Goal: Task Accomplishment & Management: Use online tool/utility

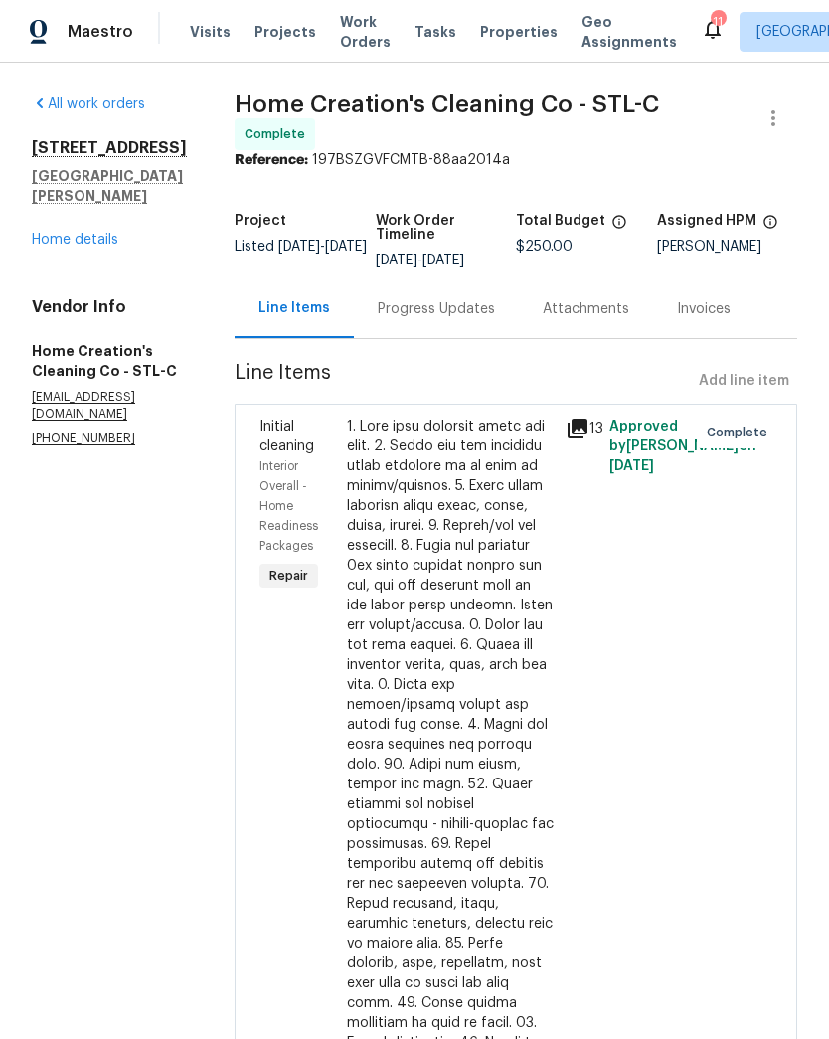
click at [265, 32] on span "Projects" at bounding box center [285, 32] width 62 height 20
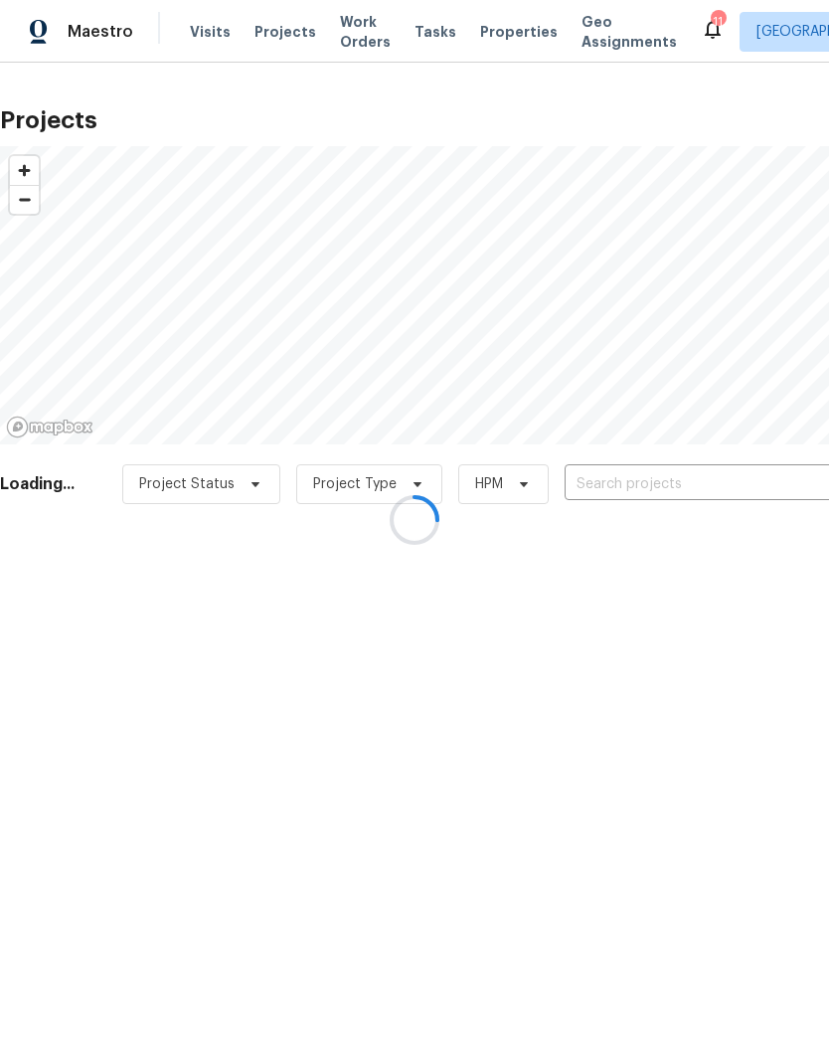
click at [664, 471] on div at bounding box center [414, 519] width 829 height 1039
click at [667, 471] on div at bounding box center [414, 519] width 829 height 1039
click at [657, 486] on div at bounding box center [414, 519] width 829 height 1039
click at [633, 488] on div at bounding box center [414, 519] width 829 height 1039
click at [652, 486] on div at bounding box center [414, 519] width 829 height 1039
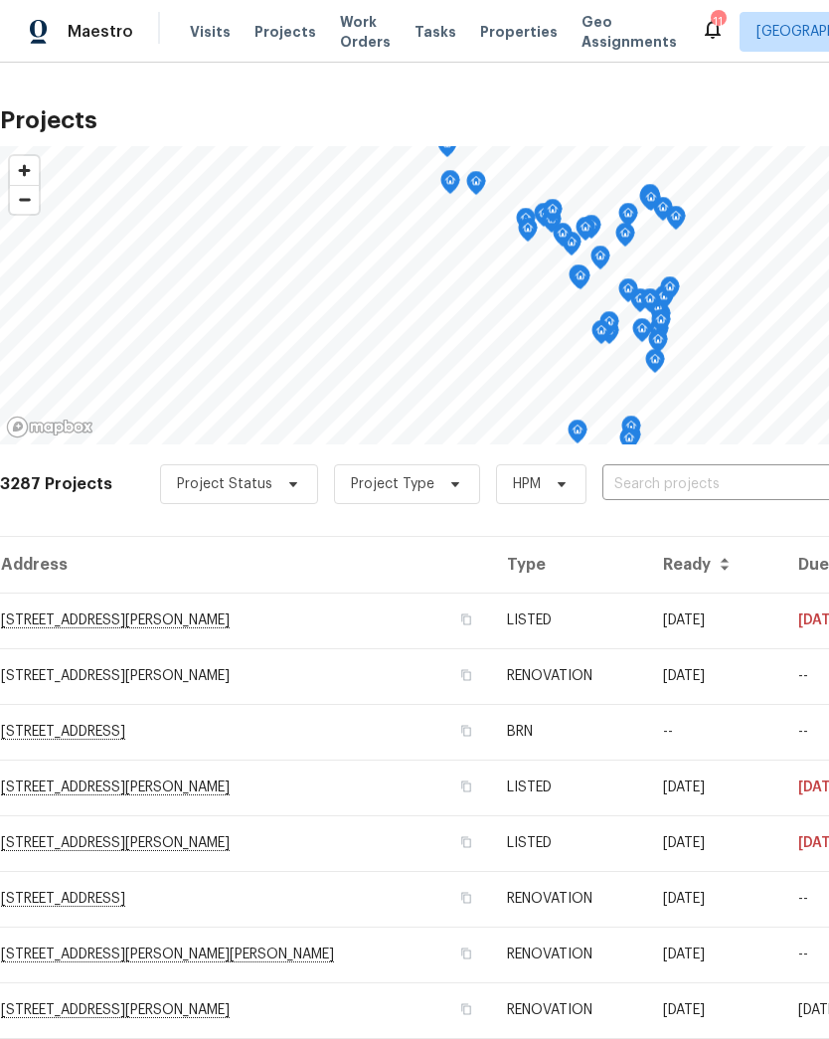
click at [697, 475] on input "text" at bounding box center [716, 484] width 228 height 31
type input "1515"
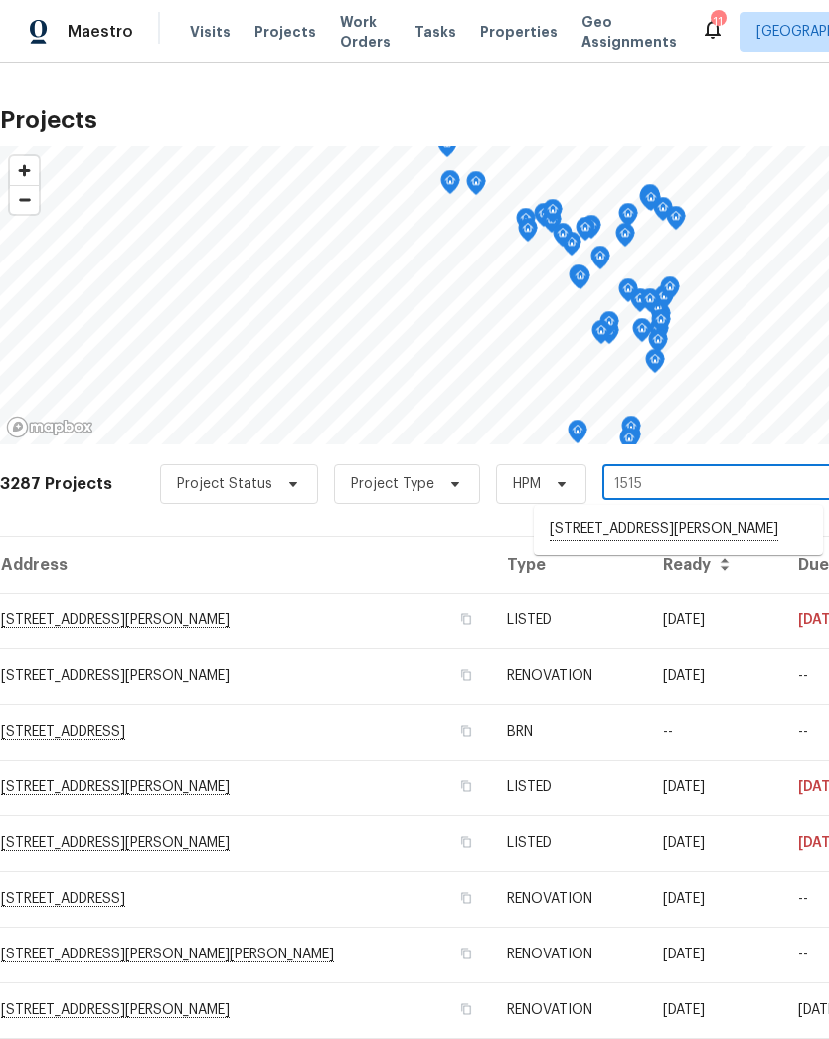
click at [661, 529] on li "[STREET_ADDRESS][PERSON_NAME]" at bounding box center [678, 530] width 289 height 34
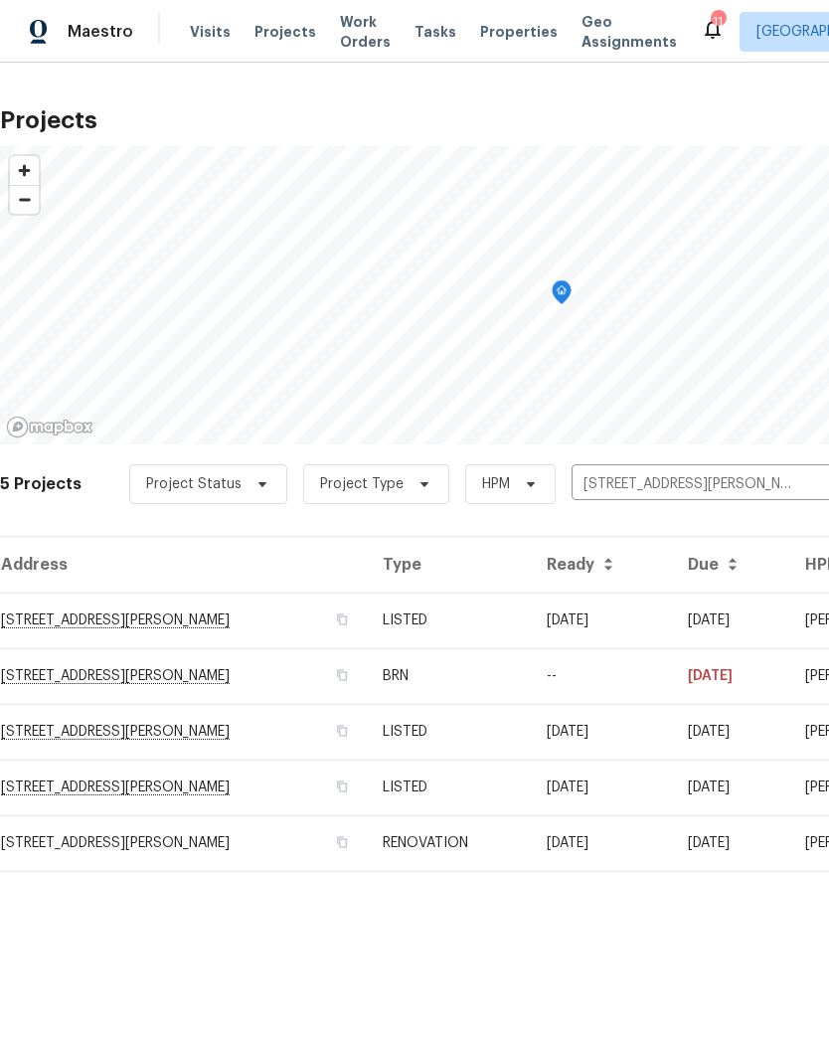
click at [240, 611] on td "[STREET_ADDRESS][PERSON_NAME]" at bounding box center [183, 620] width 367 height 56
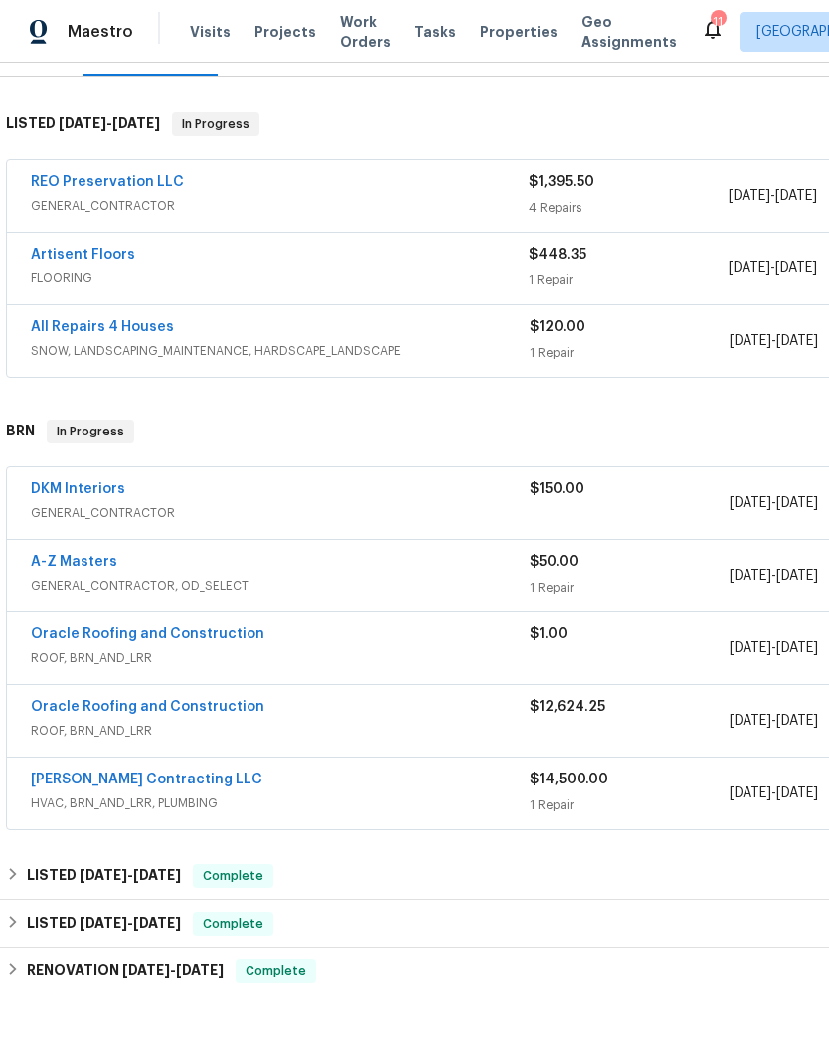
scroll to position [286, 0]
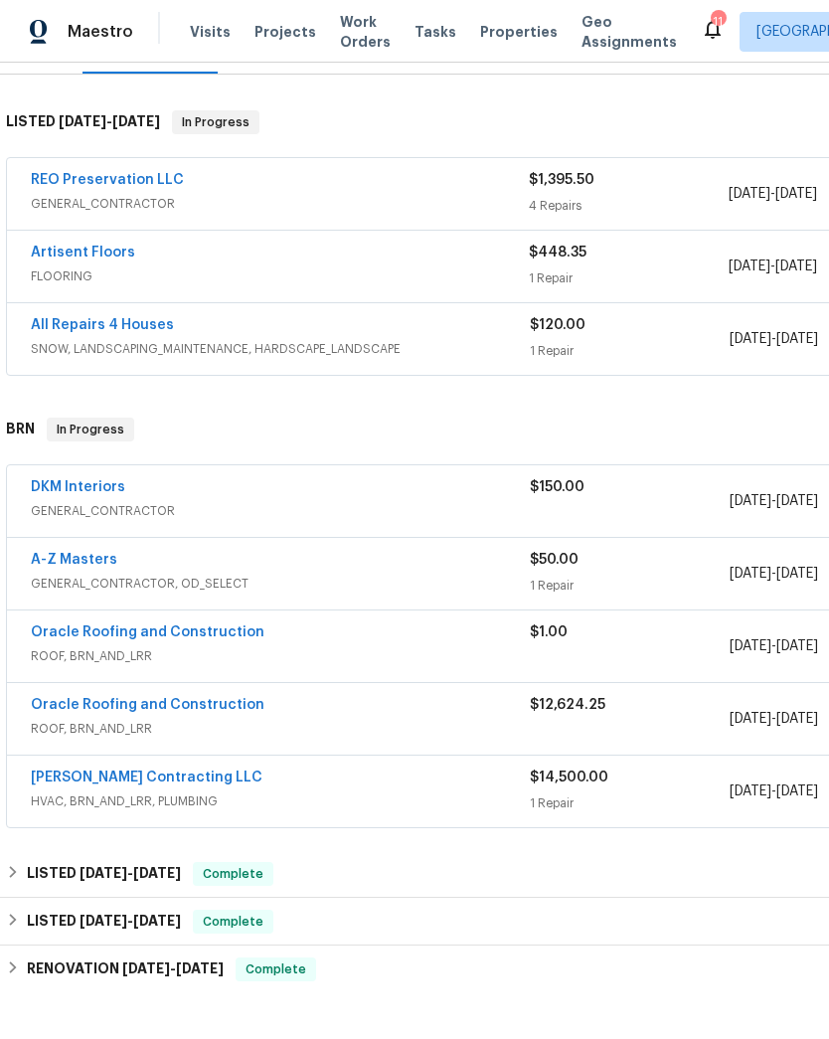
click at [158, 181] on link "REO Preservation LLC" at bounding box center [107, 180] width 153 height 14
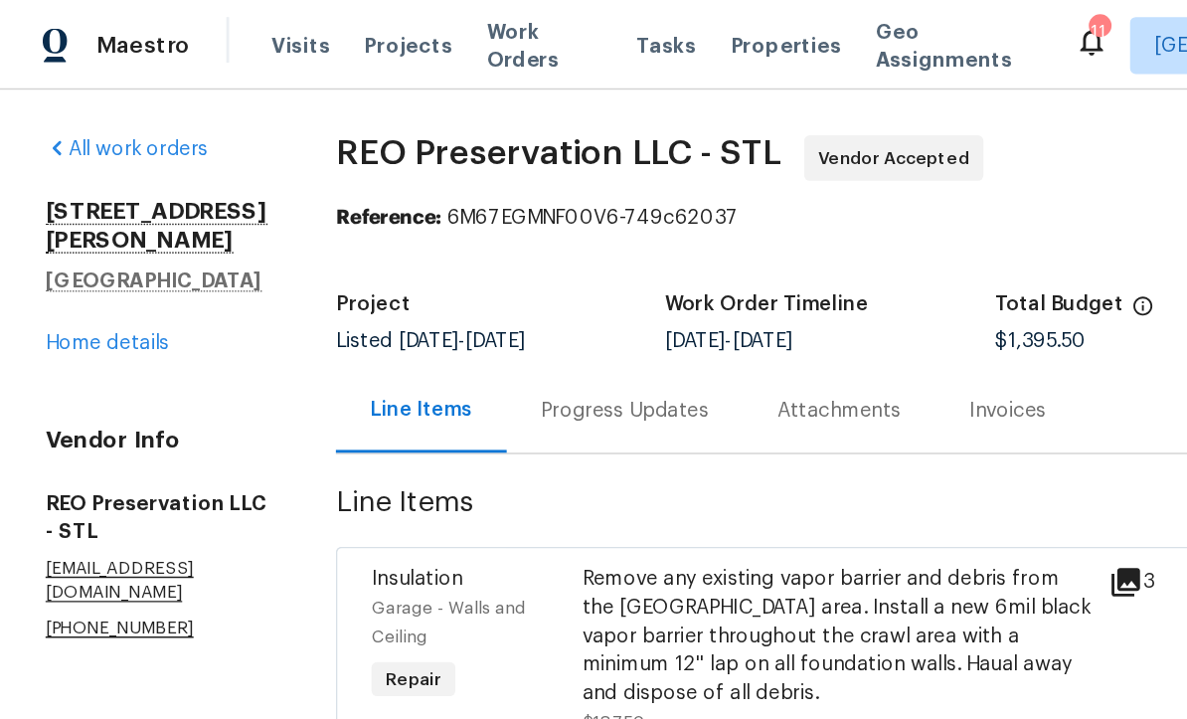
click at [406, 498] on span "$187.50" at bounding box center [428, 504] width 45 height 12
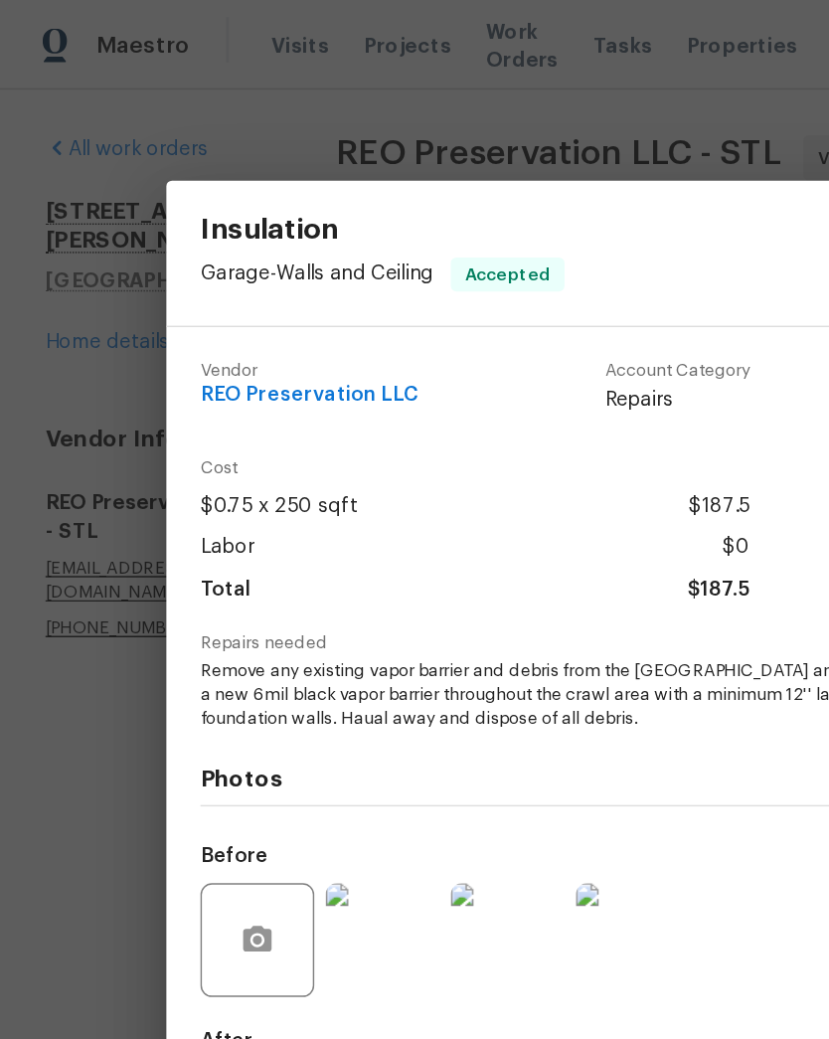
click at [225, 63] on div "Insulation Garage - Walls and Ceiling Accepted Vendor REO Preservation LLC Acco…" at bounding box center [414, 519] width 829 height 1039
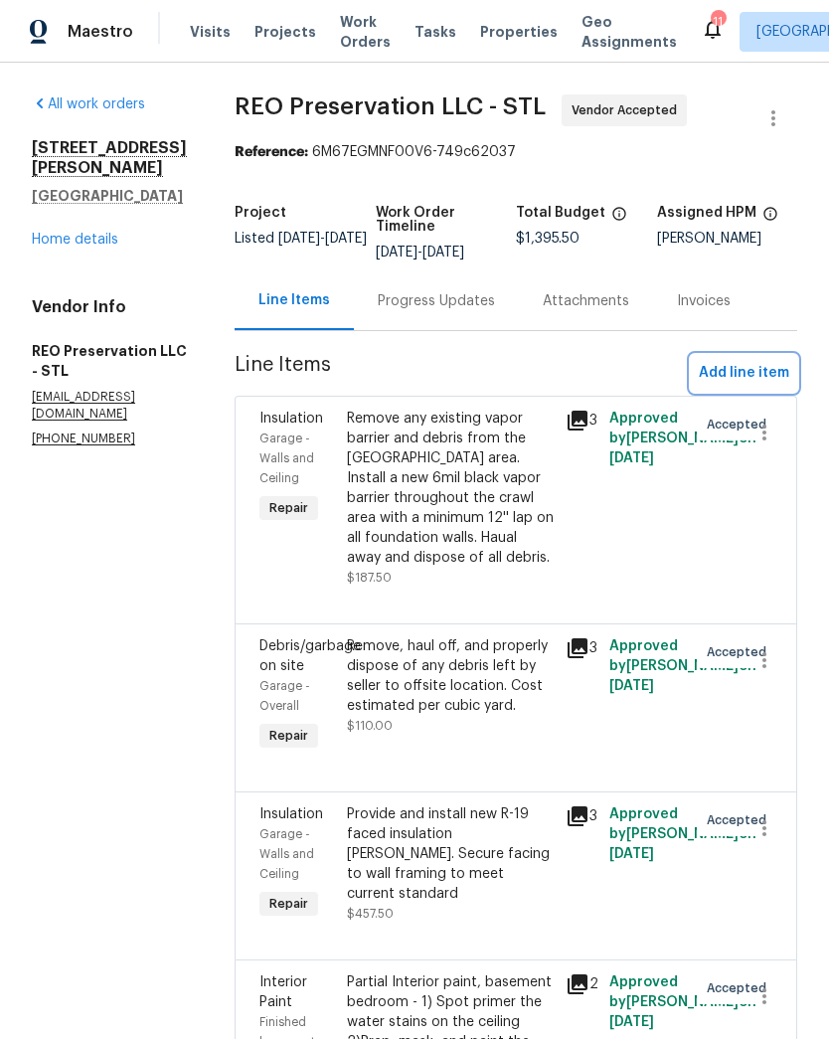
click at [760, 367] on span "Add line item" at bounding box center [744, 373] width 90 height 25
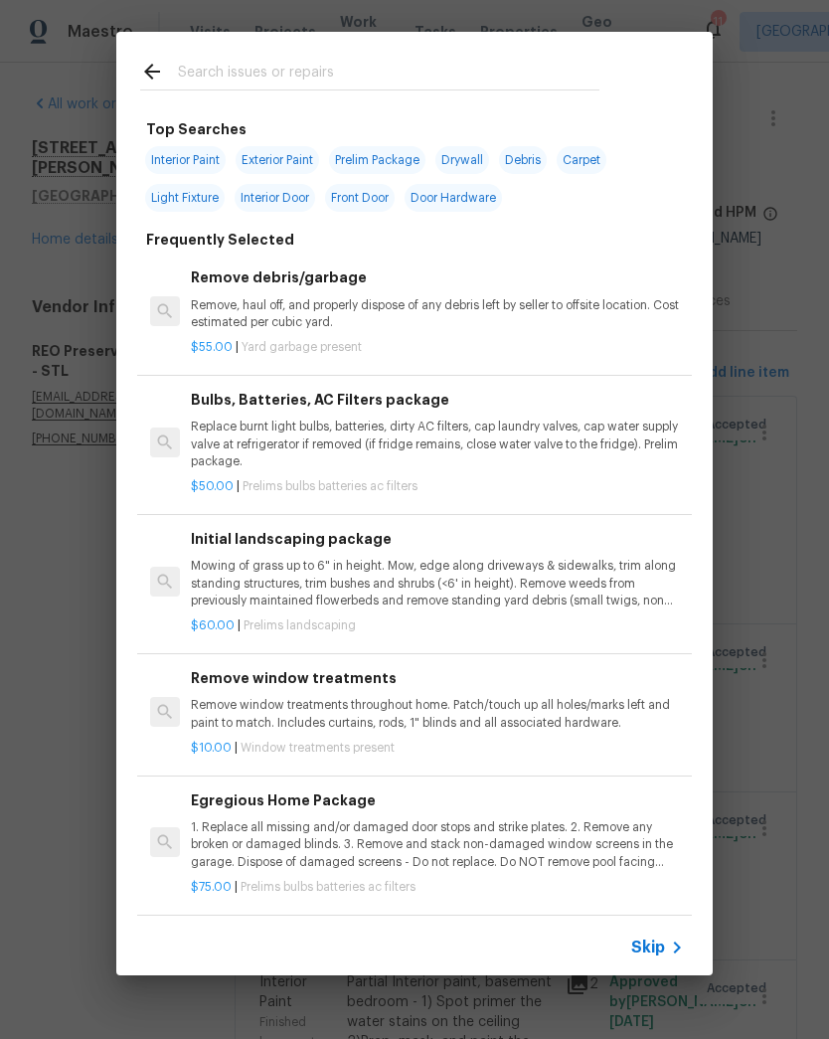
click at [371, 61] on input "text" at bounding box center [388, 75] width 421 height 30
type input "Soff"
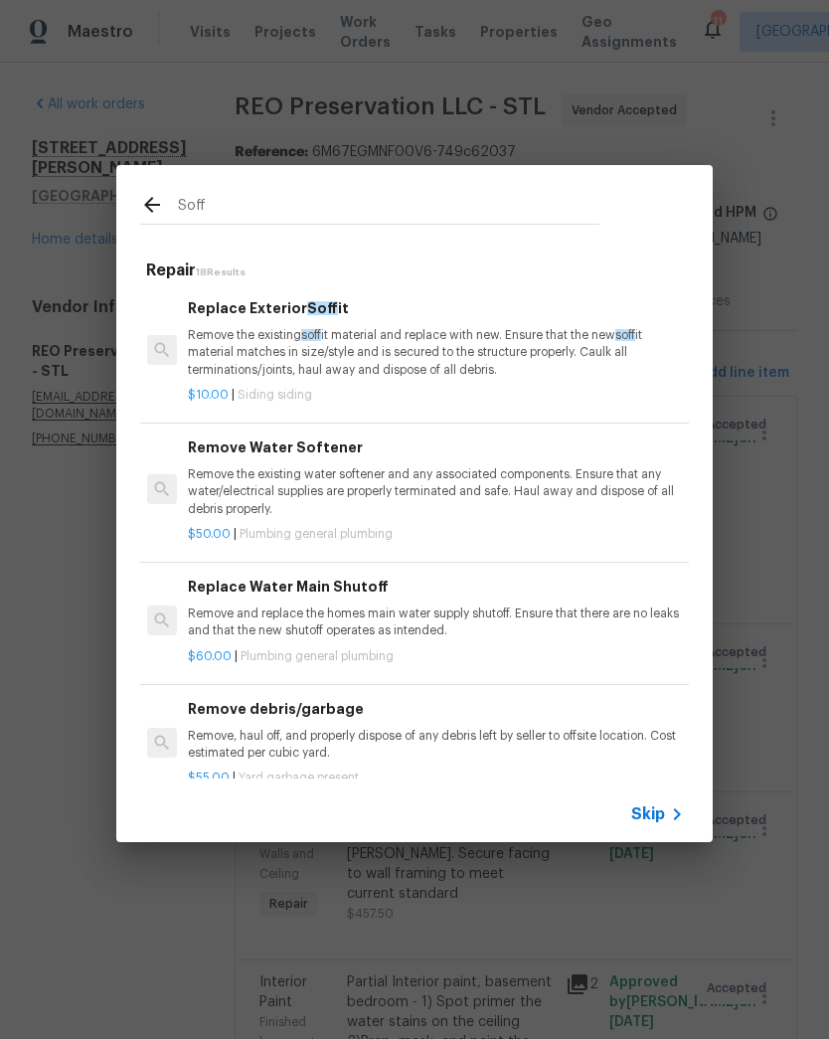
scroll to position [0, 3]
click at [512, 343] on p "Remove the existing soff it material and replace with new. Ensure that the new …" at bounding box center [434, 352] width 493 height 51
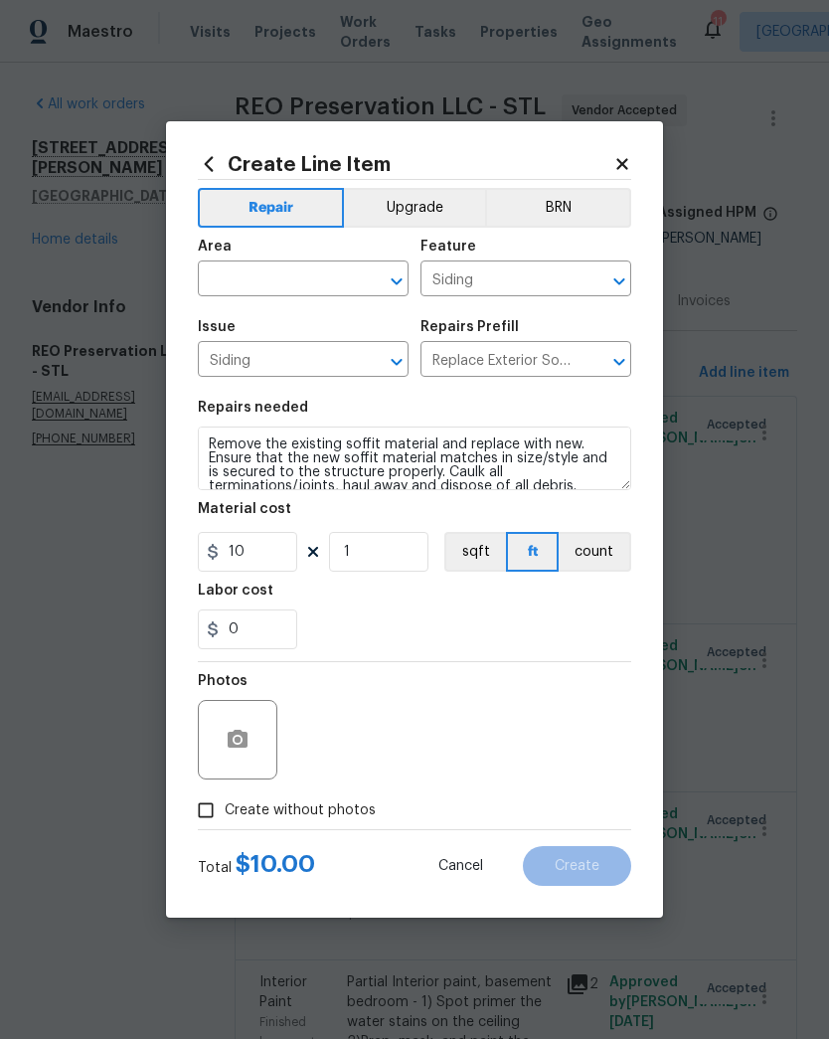
click at [288, 281] on input "text" at bounding box center [275, 280] width 155 height 31
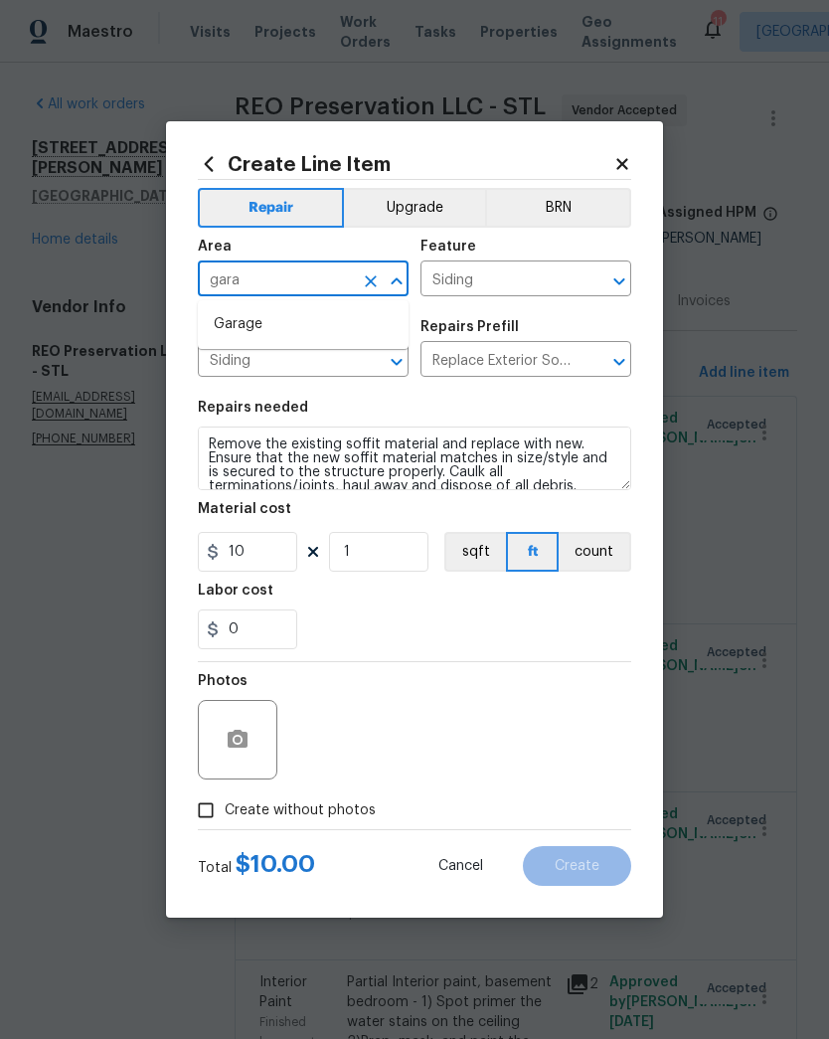
click at [244, 314] on li "Garage" at bounding box center [303, 324] width 211 height 33
type input "Garage"
click at [281, 536] on input "10" at bounding box center [247, 552] width 99 height 40
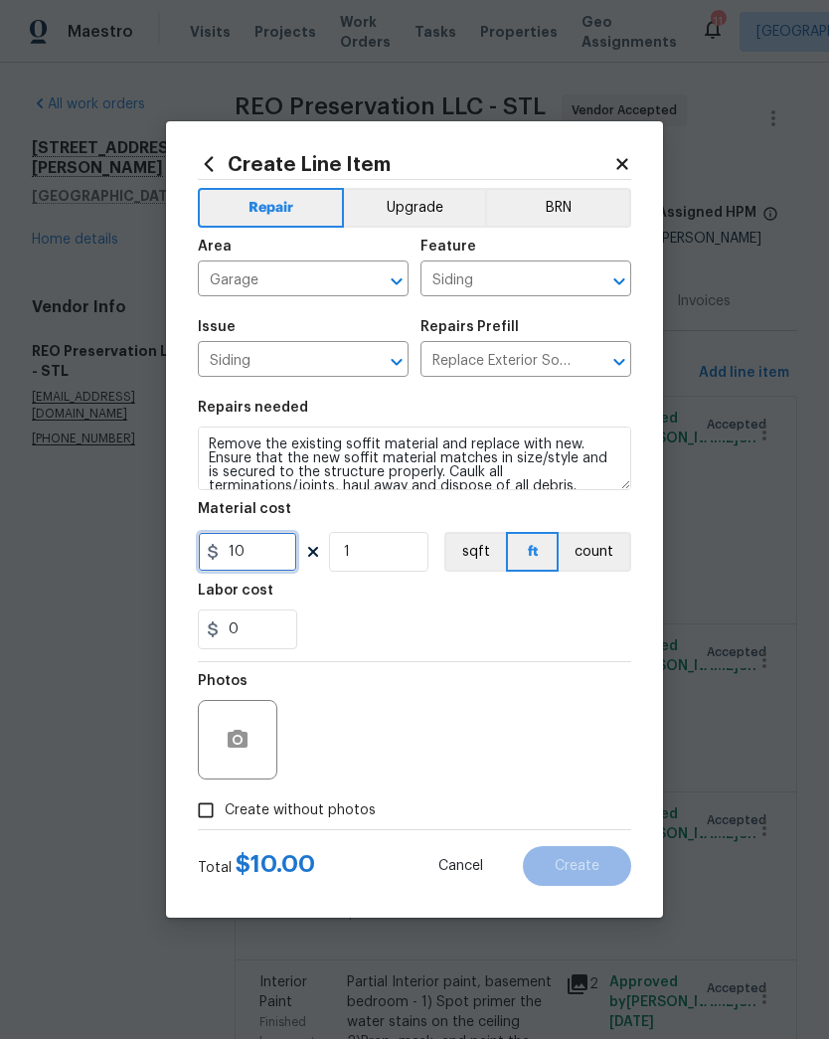
click at [277, 552] on input "10" at bounding box center [247, 552] width 99 height 40
type input "200"
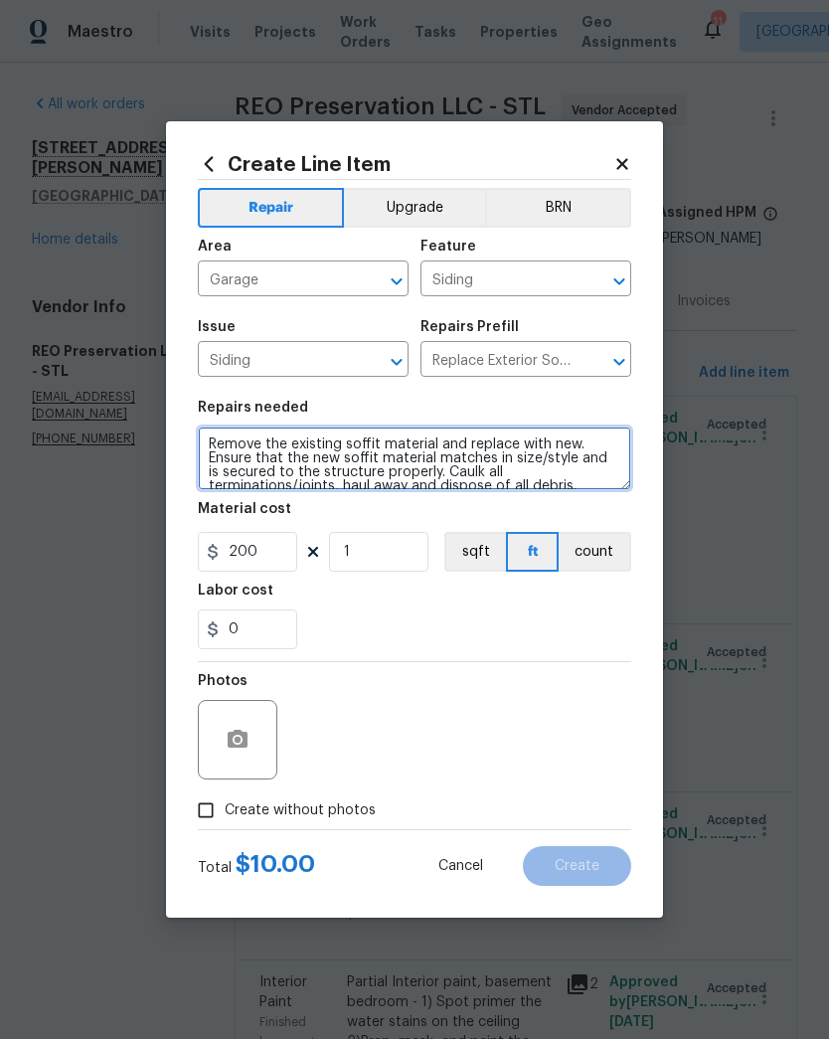
click at [214, 441] on textarea "Remove the existing soffit material and replace with new. Ensure that the new s…" at bounding box center [414, 458] width 433 height 64
click at [213, 440] on textarea "Remove the existing soffit material and replace with new. Ensure that the new s…" at bounding box center [414, 458] width 433 height 64
click at [211, 438] on textarea "Remove the existing soffit material and replace with new. Ensure that the new s…" at bounding box center [414, 458] width 433 height 64
click at [211, 437] on textarea "Remove the existing soffit material and replace with new. Ensure that the new s…" at bounding box center [414, 458] width 433 height 64
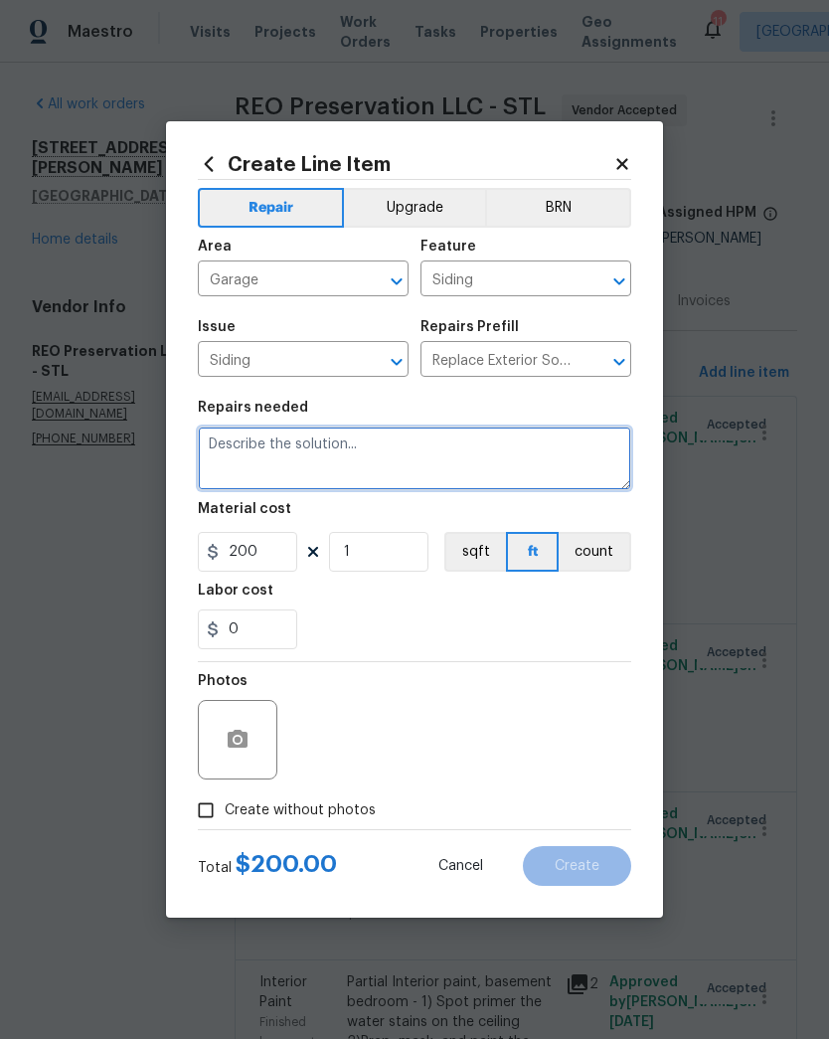
scroll to position [0, 0]
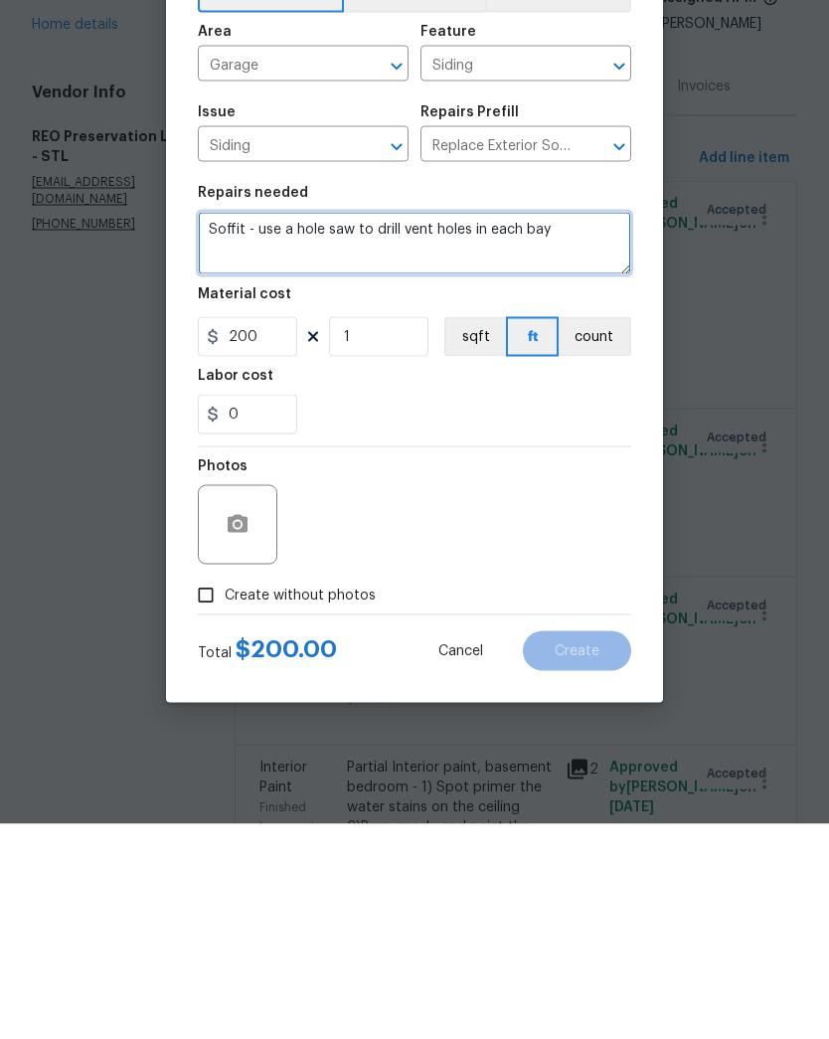
type textarea "Soffit - use a hole saw to drill vent holes in each bay"
click at [199, 791] on input "Create without photos" at bounding box center [206, 810] width 38 height 38
checkbox input "true"
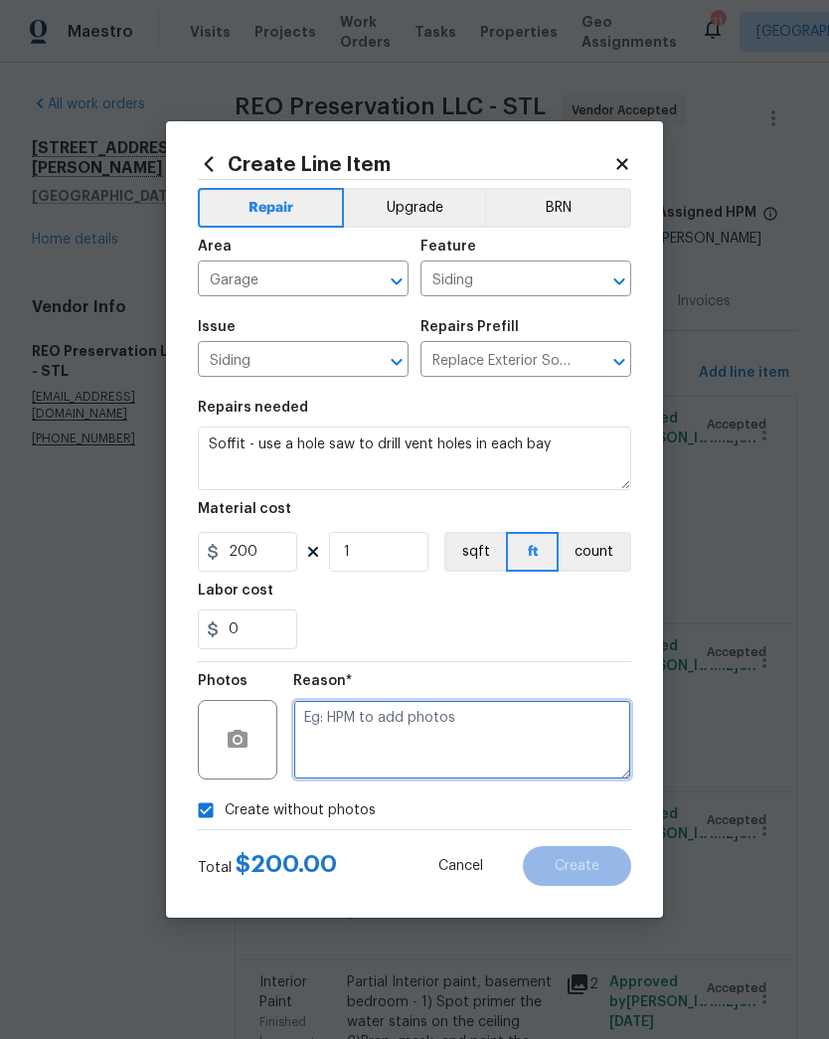
click at [394, 730] on textarea at bounding box center [462, 740] width 338 height 80
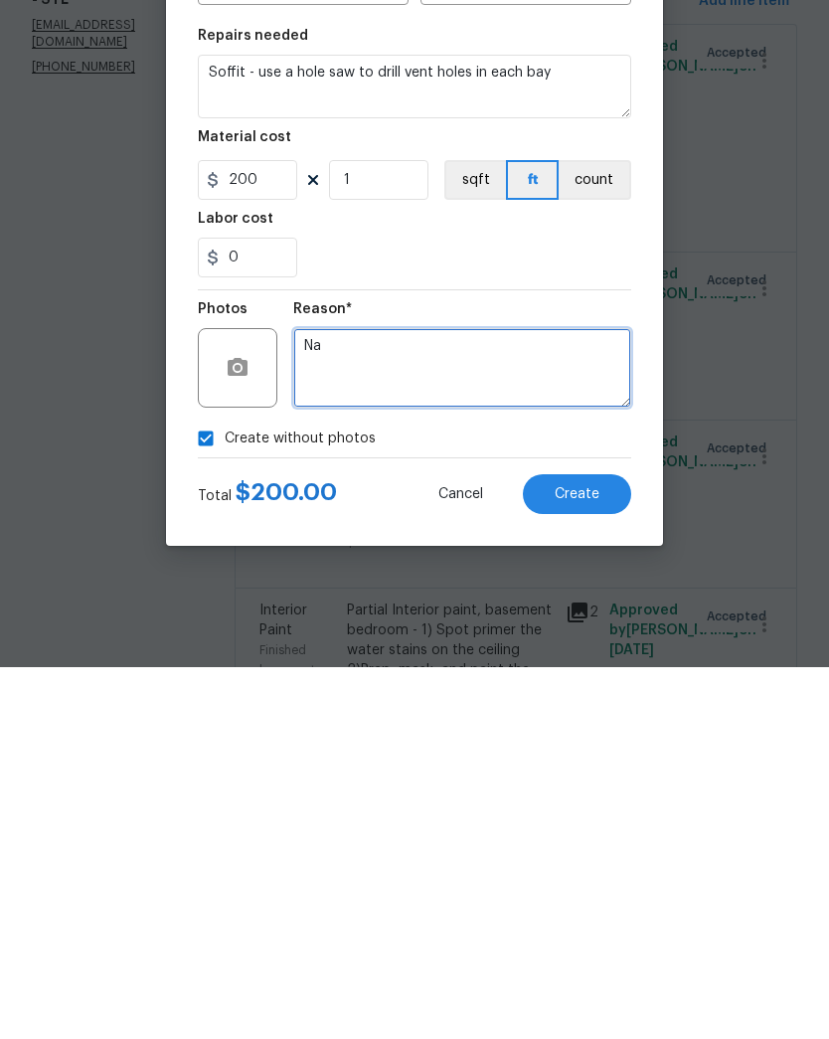
type textarea "Na"
click at [579, 859] on span "Create" at bounding box center [577, 866] width 45 height 15
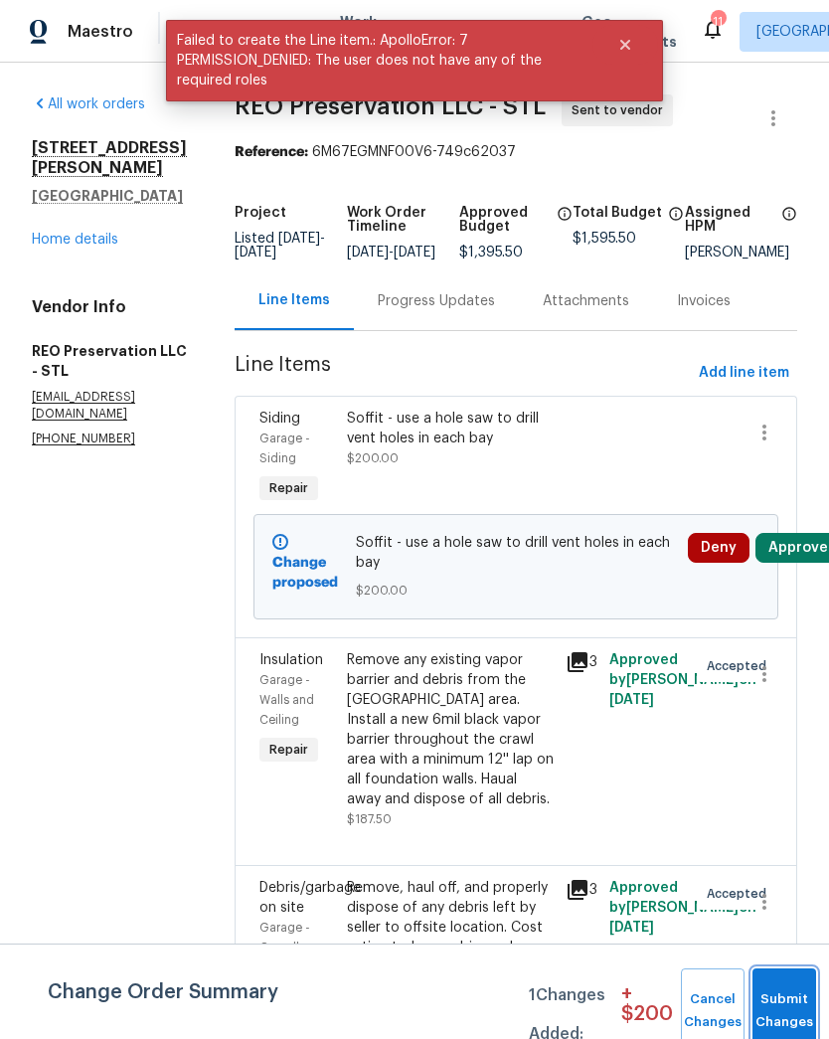
click at [784, 999] on button "Submit Changes" at bounding box center [784, 1010] width 64 height 85
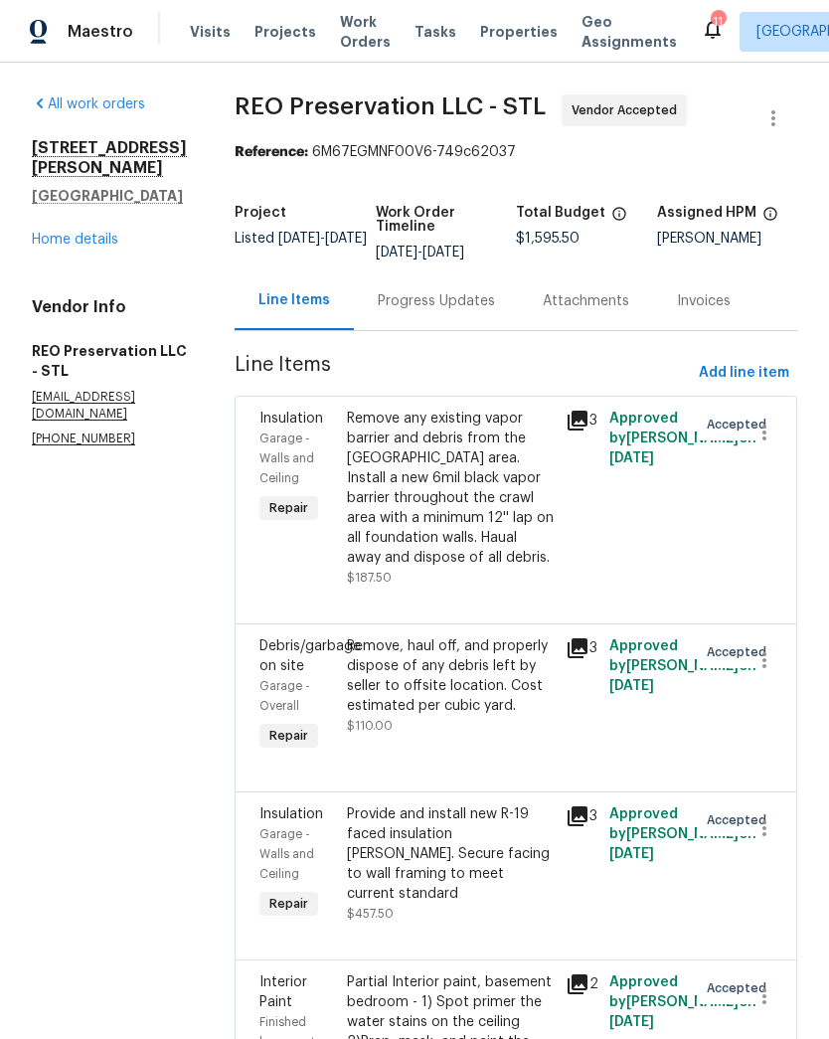
click at [288, 30] on span "Projects" at bounding box center [285, 32] width 62 height 20
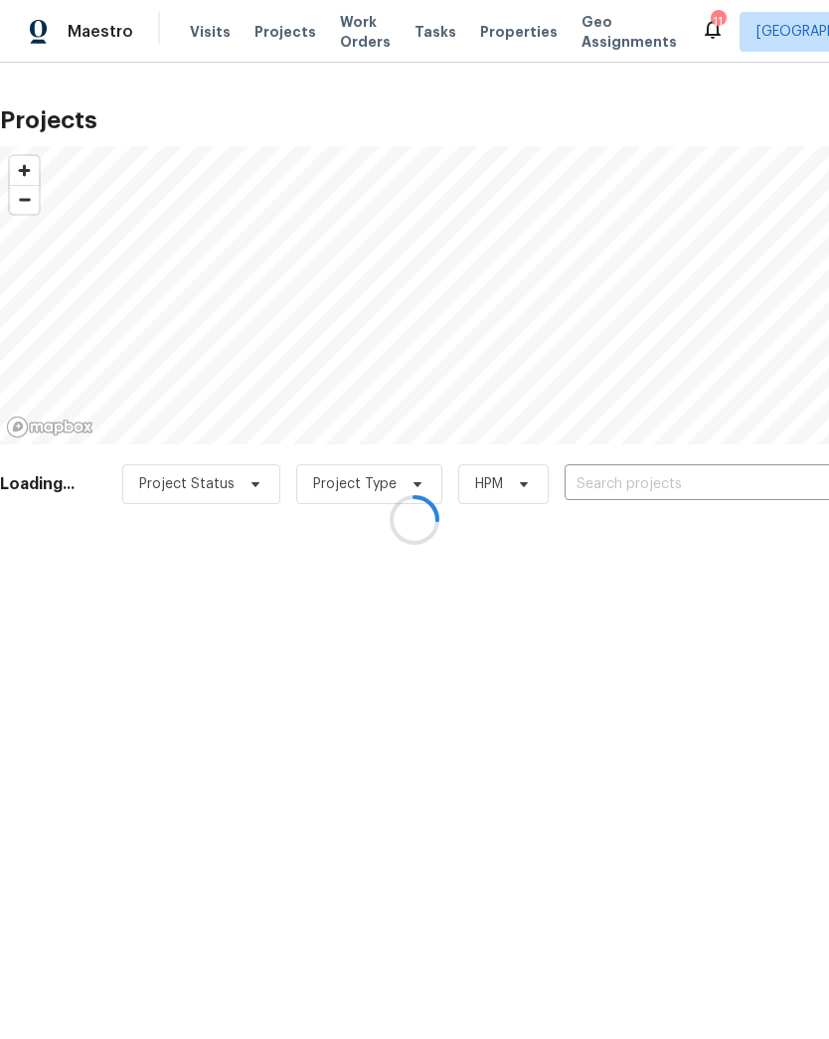
click at [650, 476] on div at bounding box center [414, 519] width 829 height 1039
click at [671, 478] on div at bounding box center [414, 519] width 829 height 1039
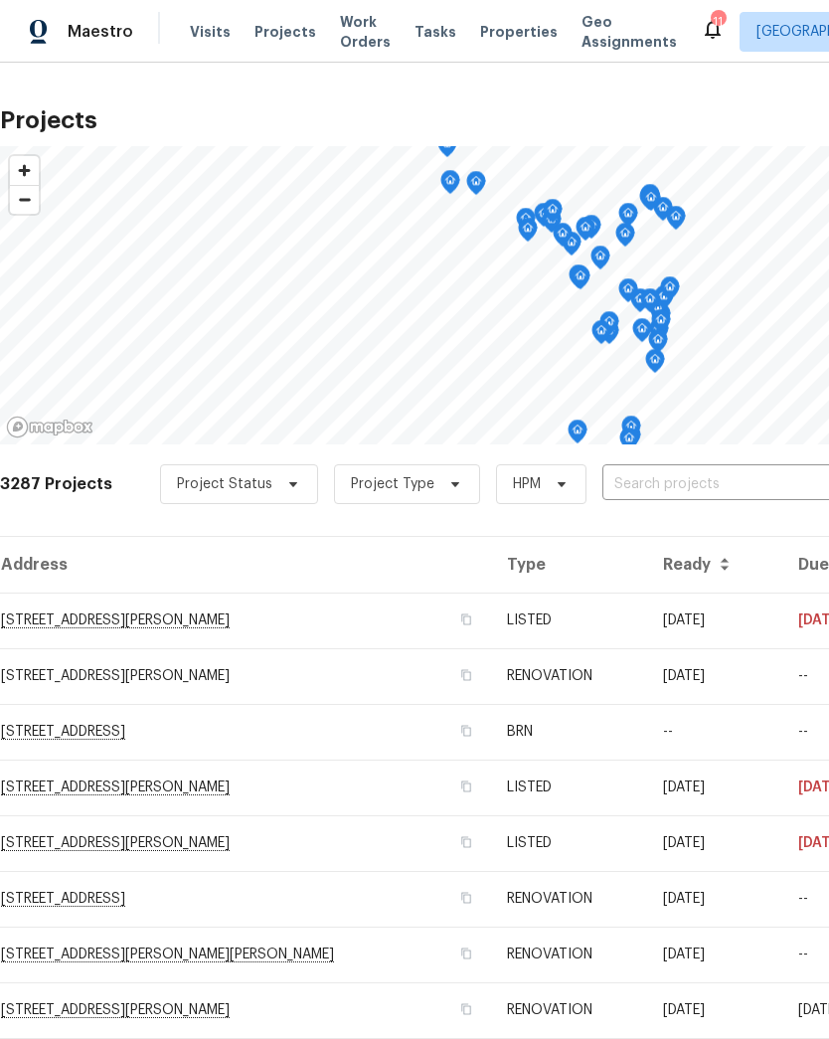
click at [669, 480] on input "text" at bounding box center [716, 484] width 228 height 31
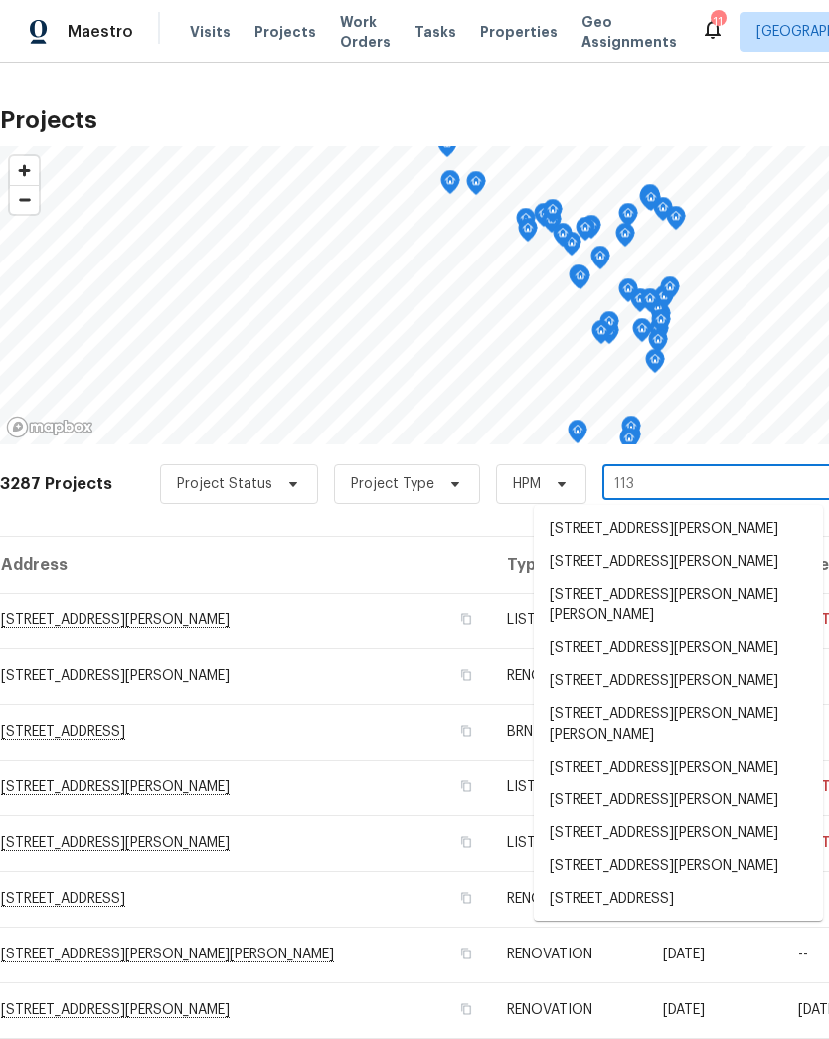
type input "113 w"
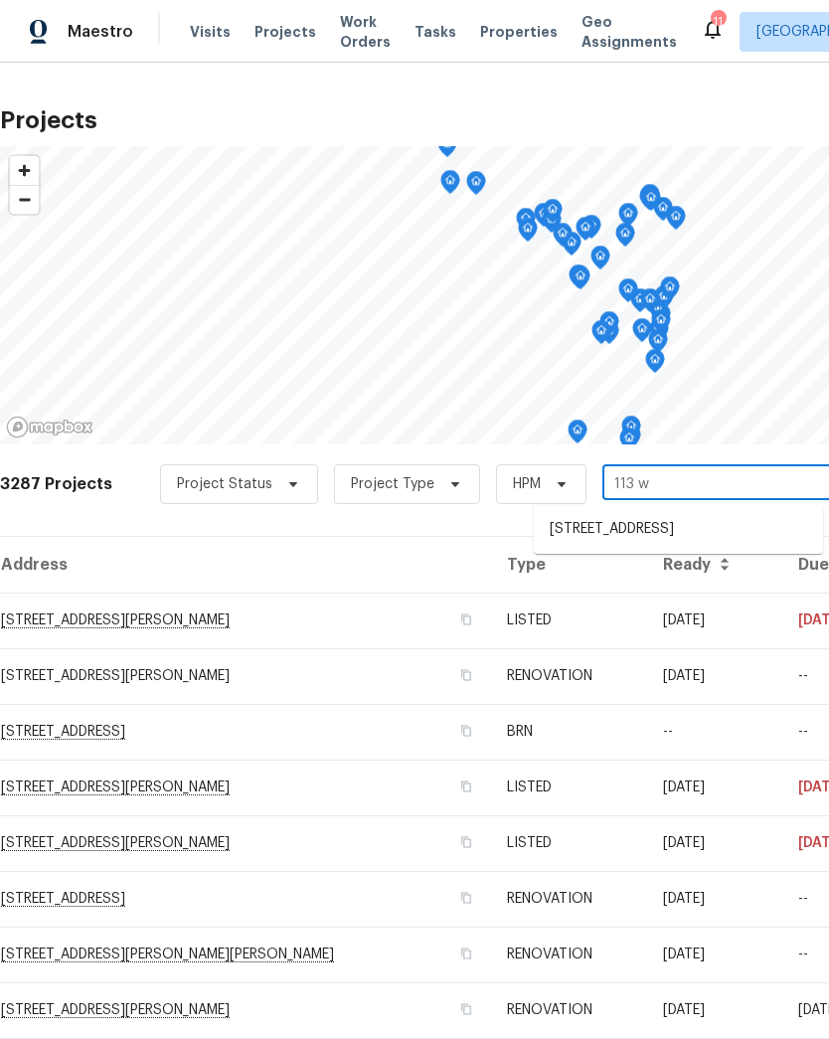
click at [631, 534] on li "[STREET_ADDRESS]" at bounding box center [678, 529] width 289 height 33
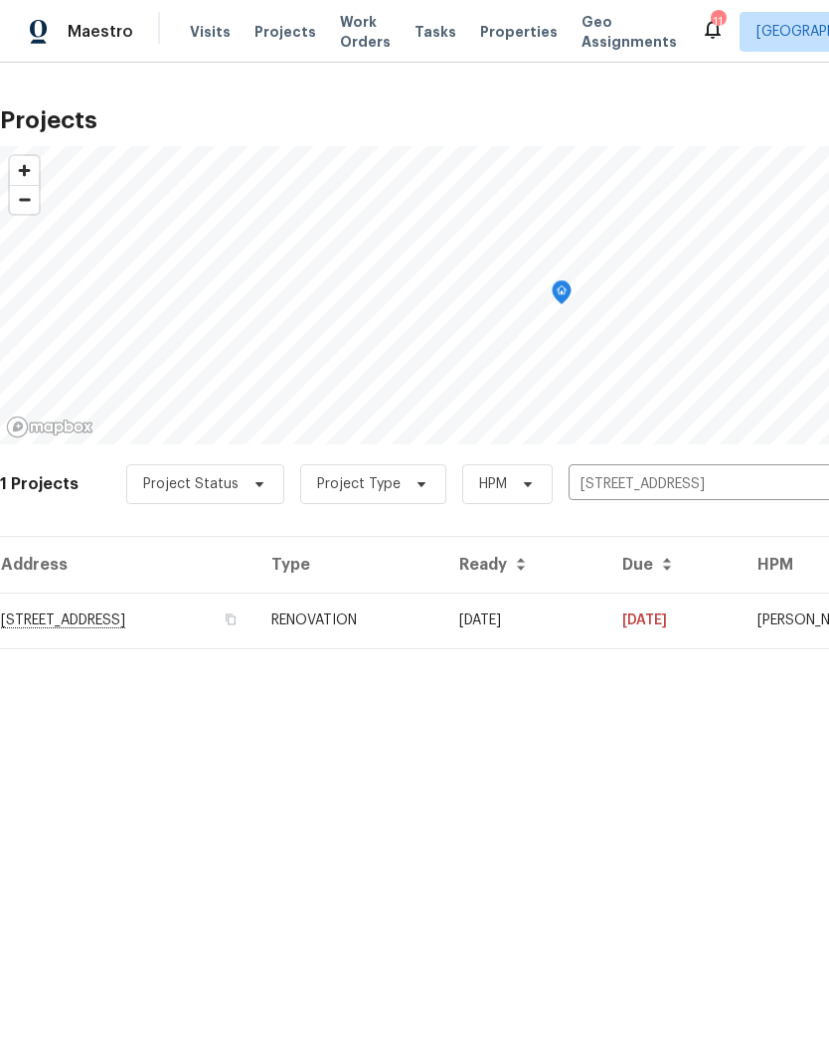
click at [67, 624] on td "[STREET_ADDRESS]" at bounding box center [127, 620] width 255 height 56
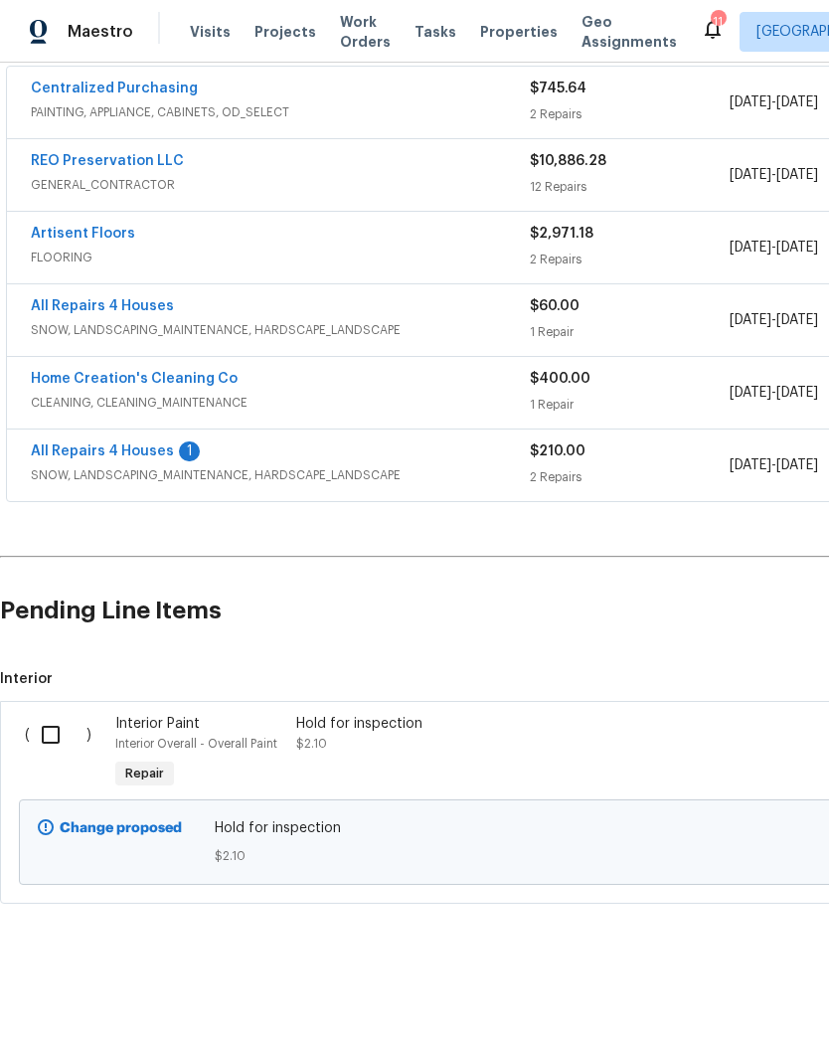
scroll to position [378, 0]
click at [57, 743] on input "checkbox" at bounding box center [58, 735] width 57 height 42
checkbox input "true"
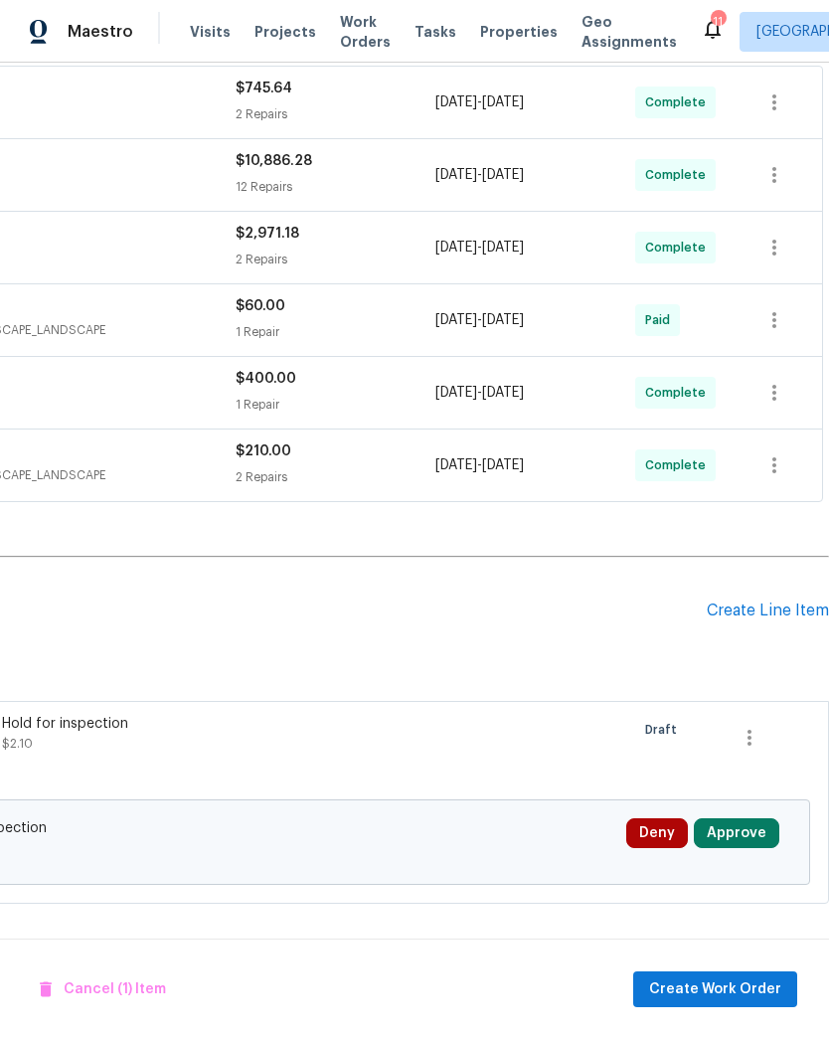
scroll to position [378, 294]
click at [744, 742] on icon "button" at bounding box center [749, 738] width 24 height 24
click at [771, 734] on li "Cancel" at bounding box center [764, 737] width 77 height 33
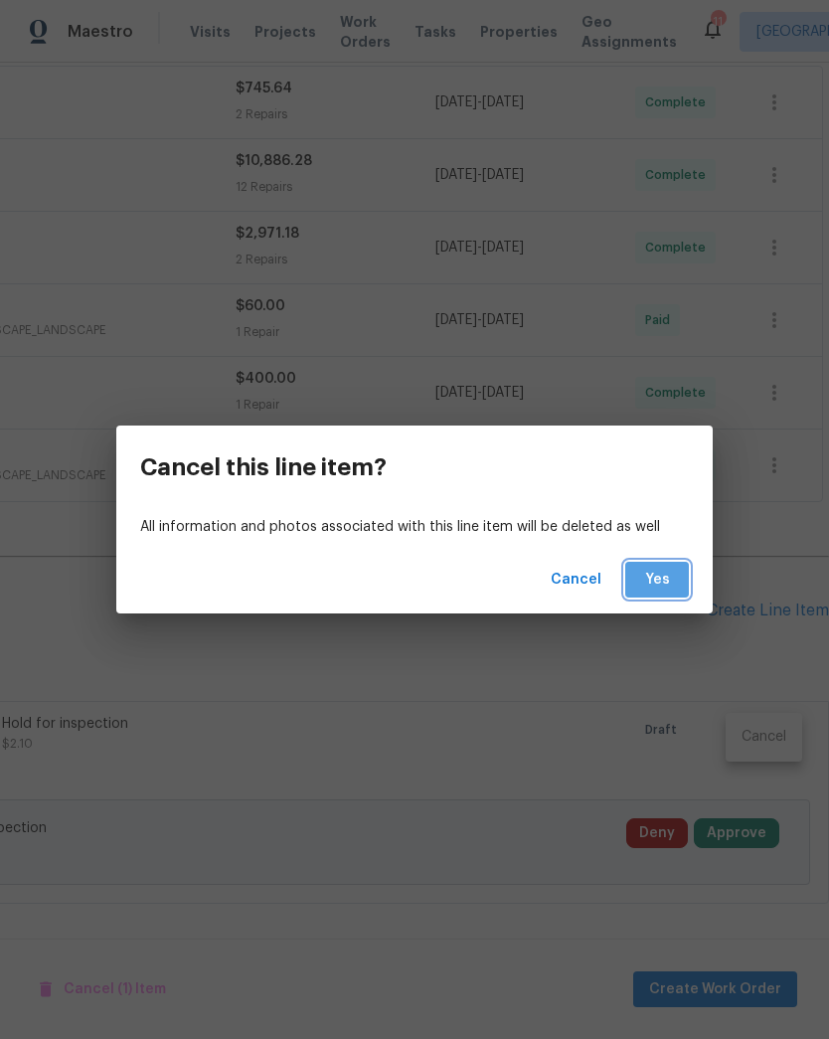
click at [664, 591] on button "Yes" at bounding box center [657, 580] width 64 height 37
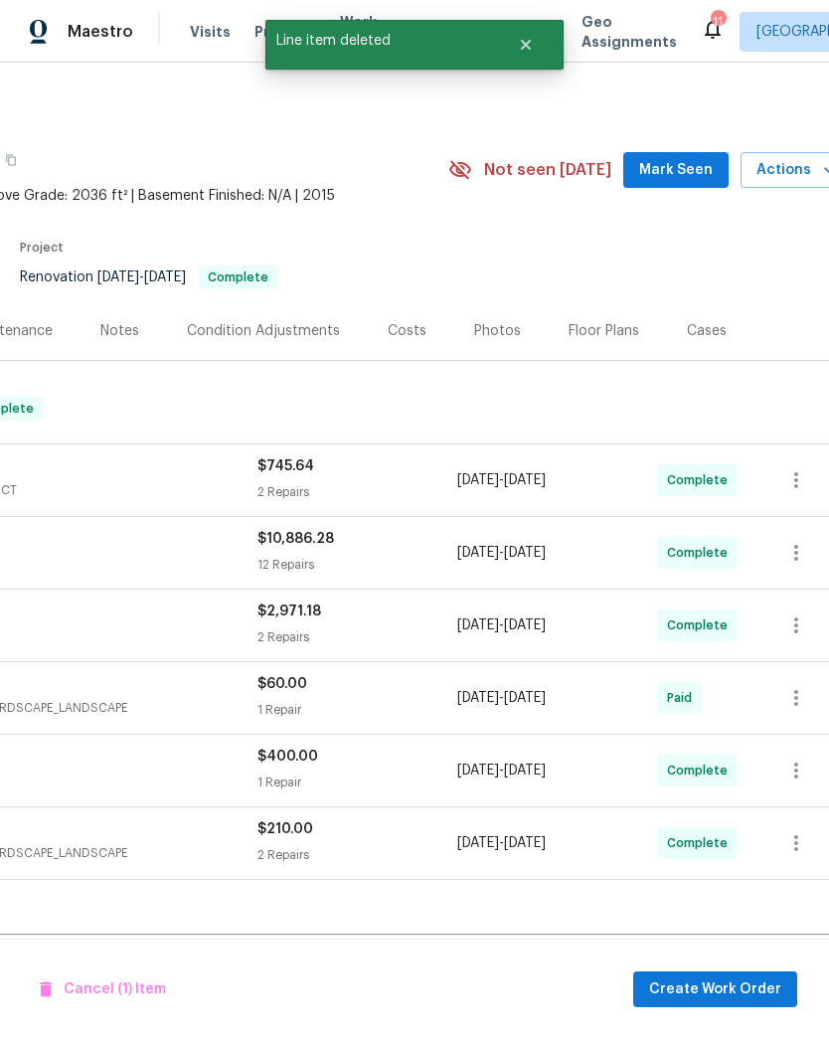
scroll to position [0, 271]
